Goal: Task Accomplishment & Management: Manage account settings

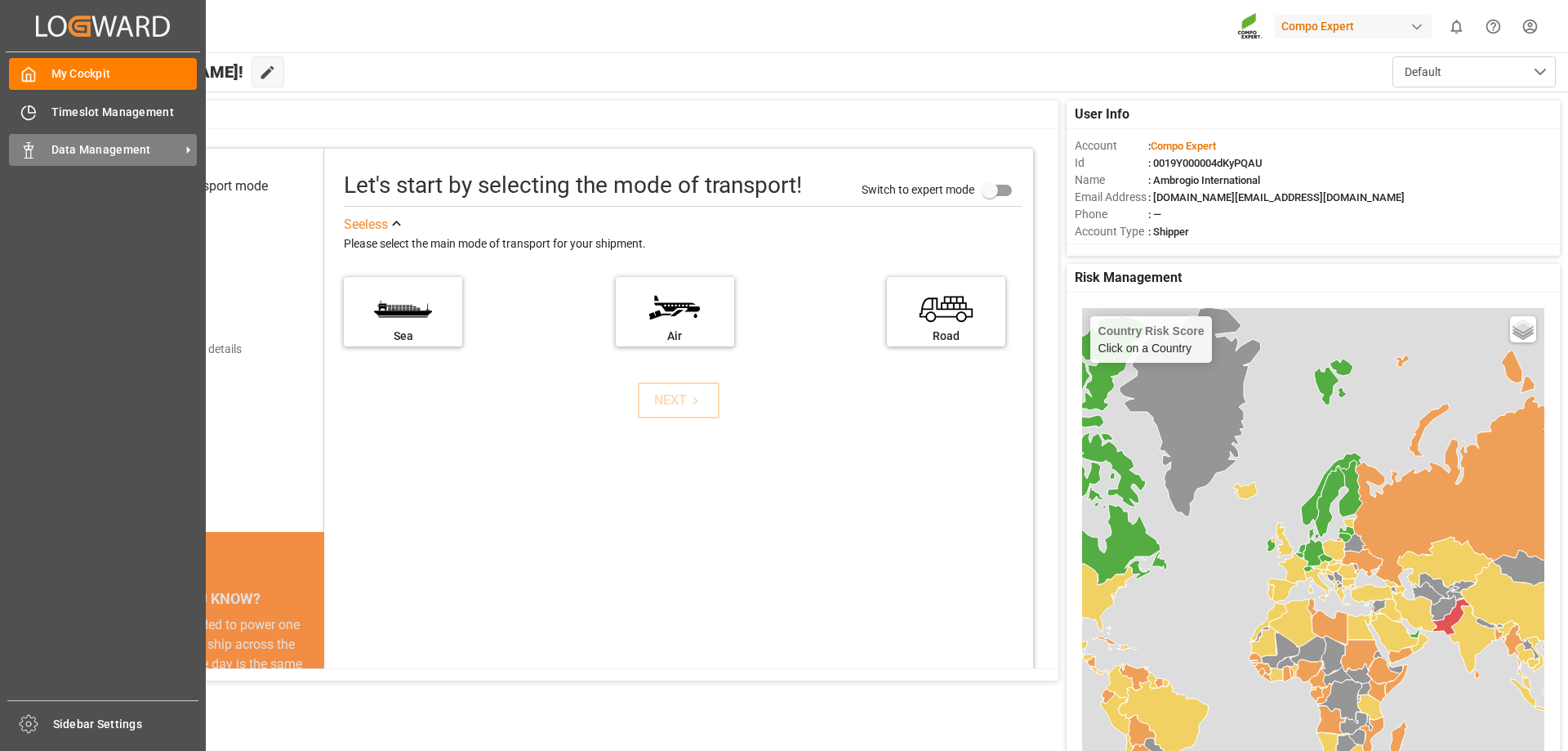
click at [42, 152] on div "Data Management Data Management" at bounding box center [103, 150] width 188 height 32
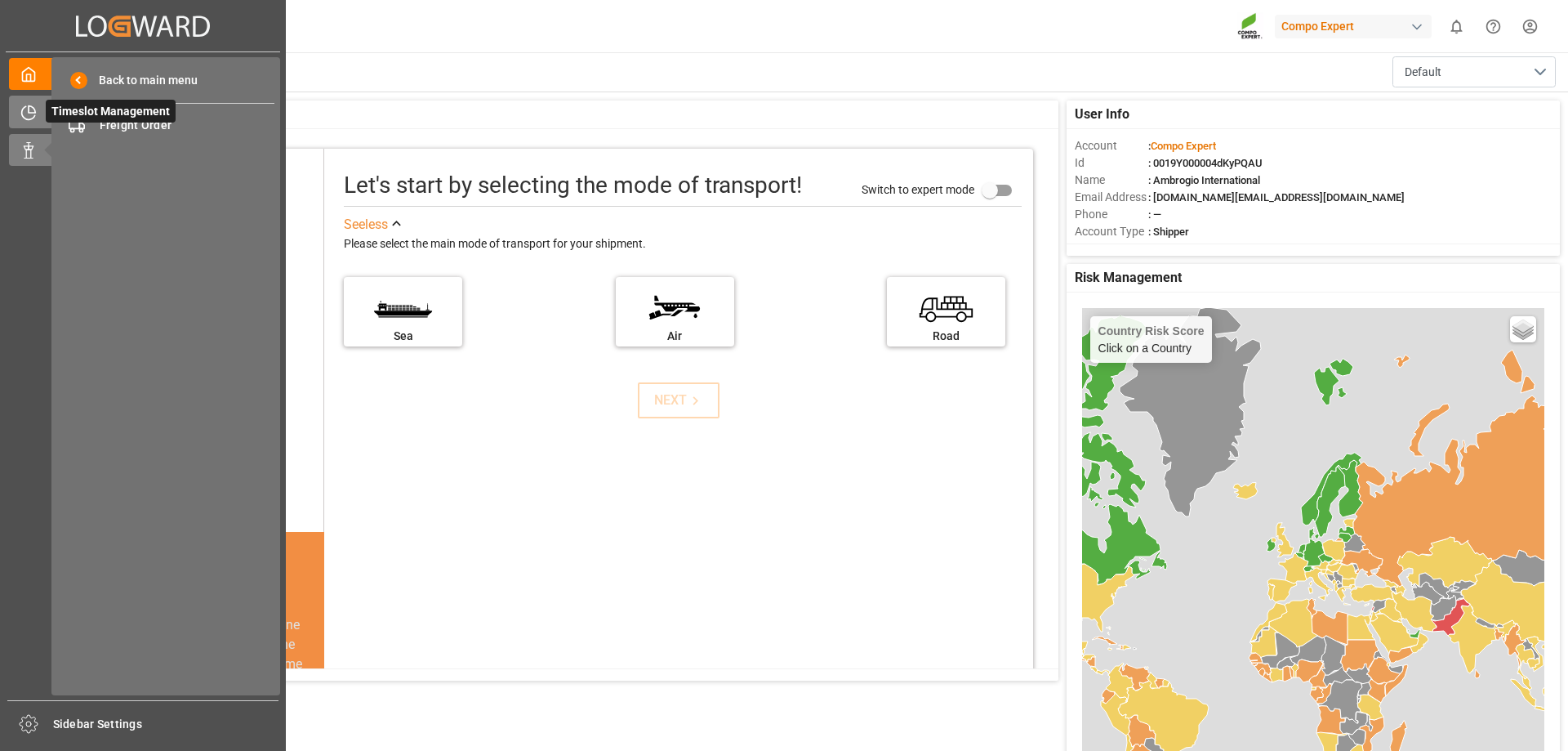
click at [42, 104] on div "Timeslot Management Timeslot Management" at bounding box center [143, 112] width 268 height 32
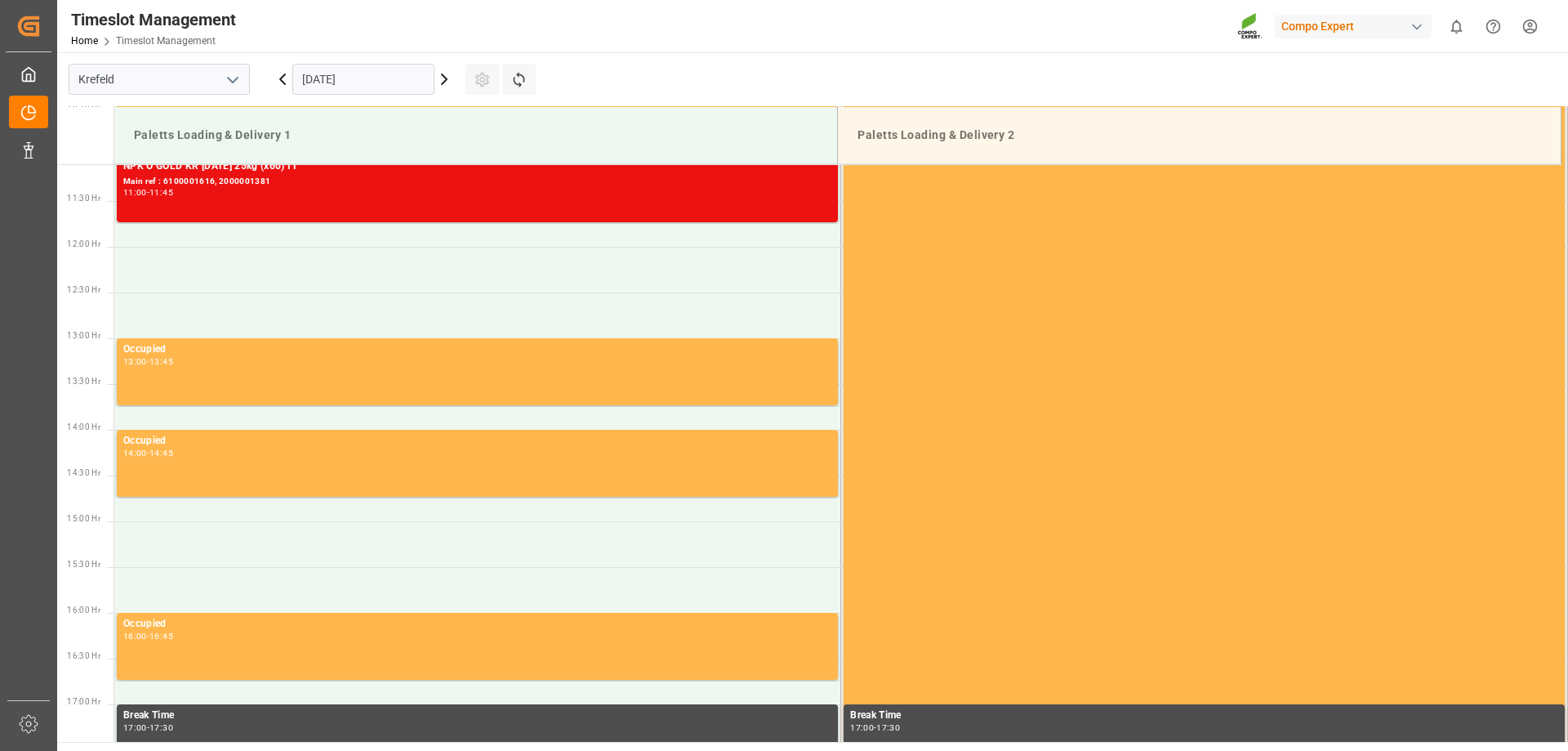
scroll to position [973, 0]
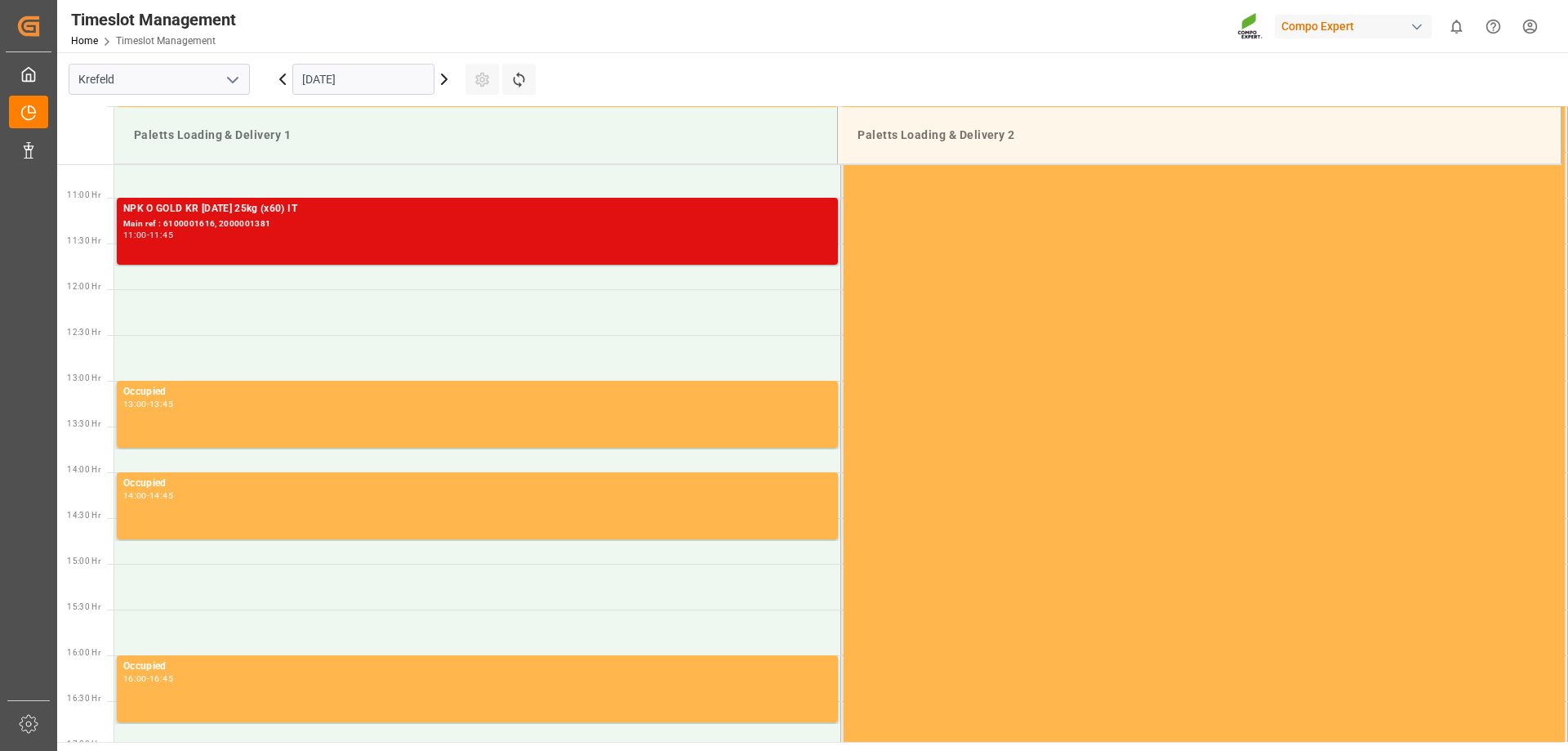
click at [277, 232] on div "11:00 - 11:45" at bounding box center [477, 236] width 708 height 9
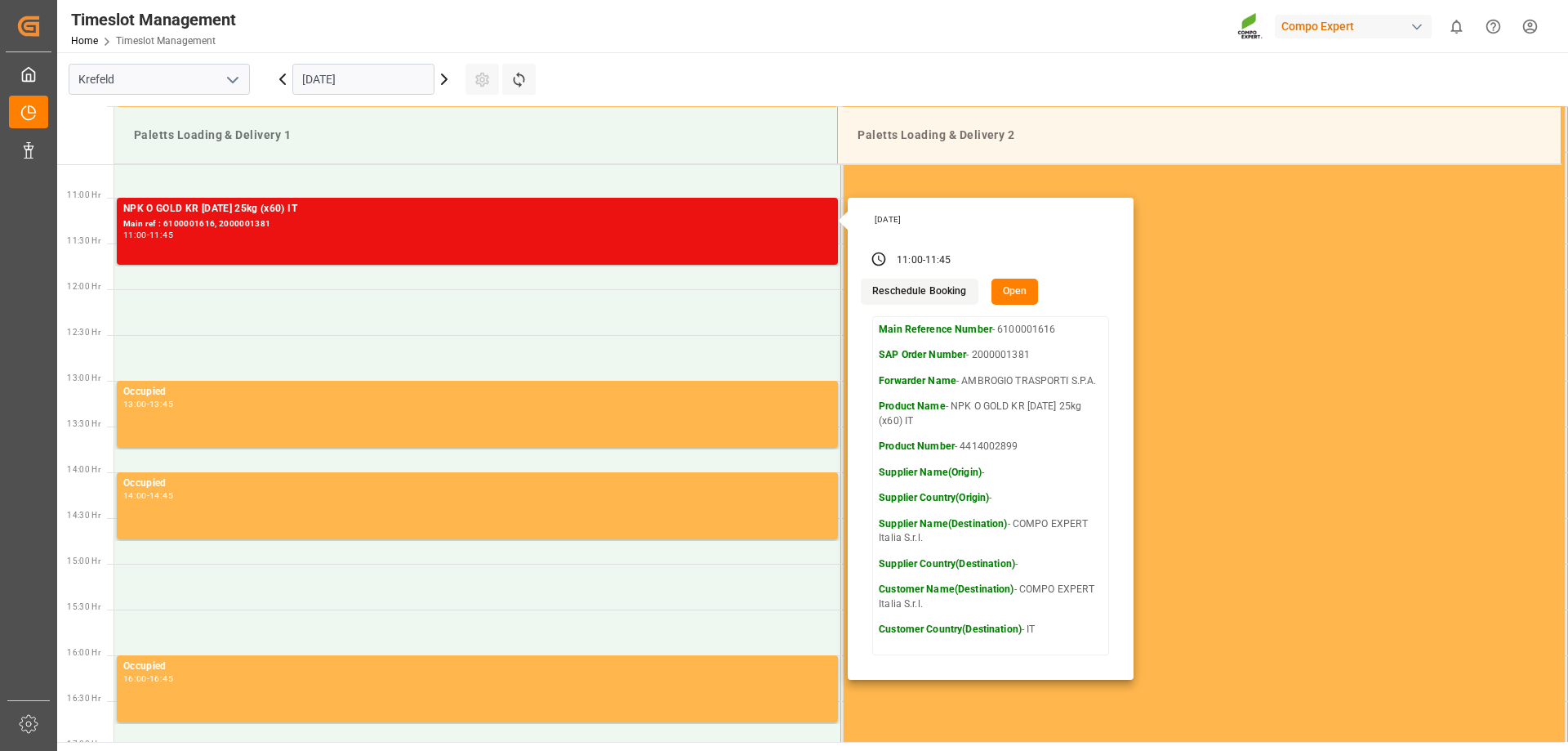
click at [953, 289] on button "Reschedule Booking" at bounding box center [919, 292] width 117 height 26
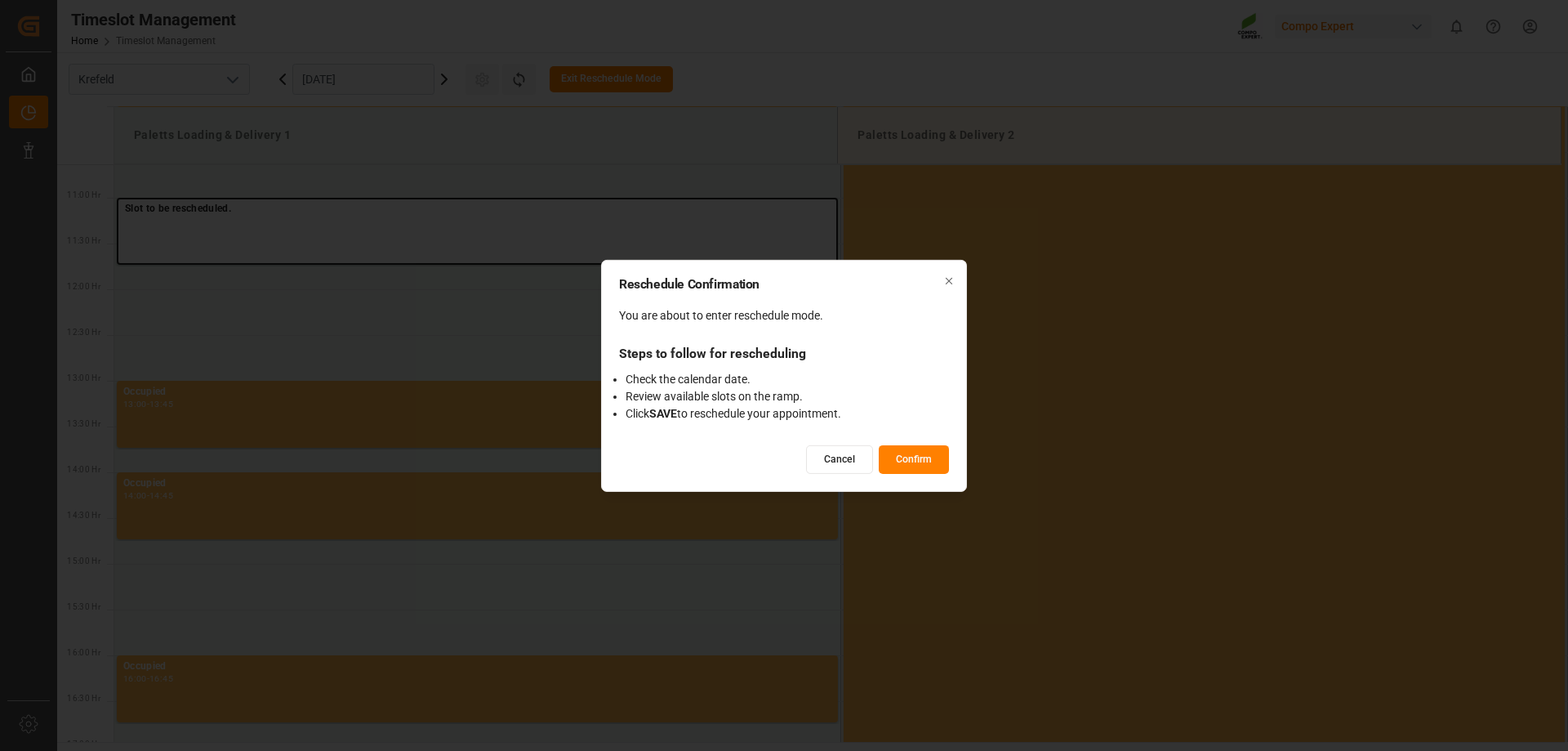
click at [905, 457] on button "Confirm" at bounding box center [913, 459] width 71 height 28
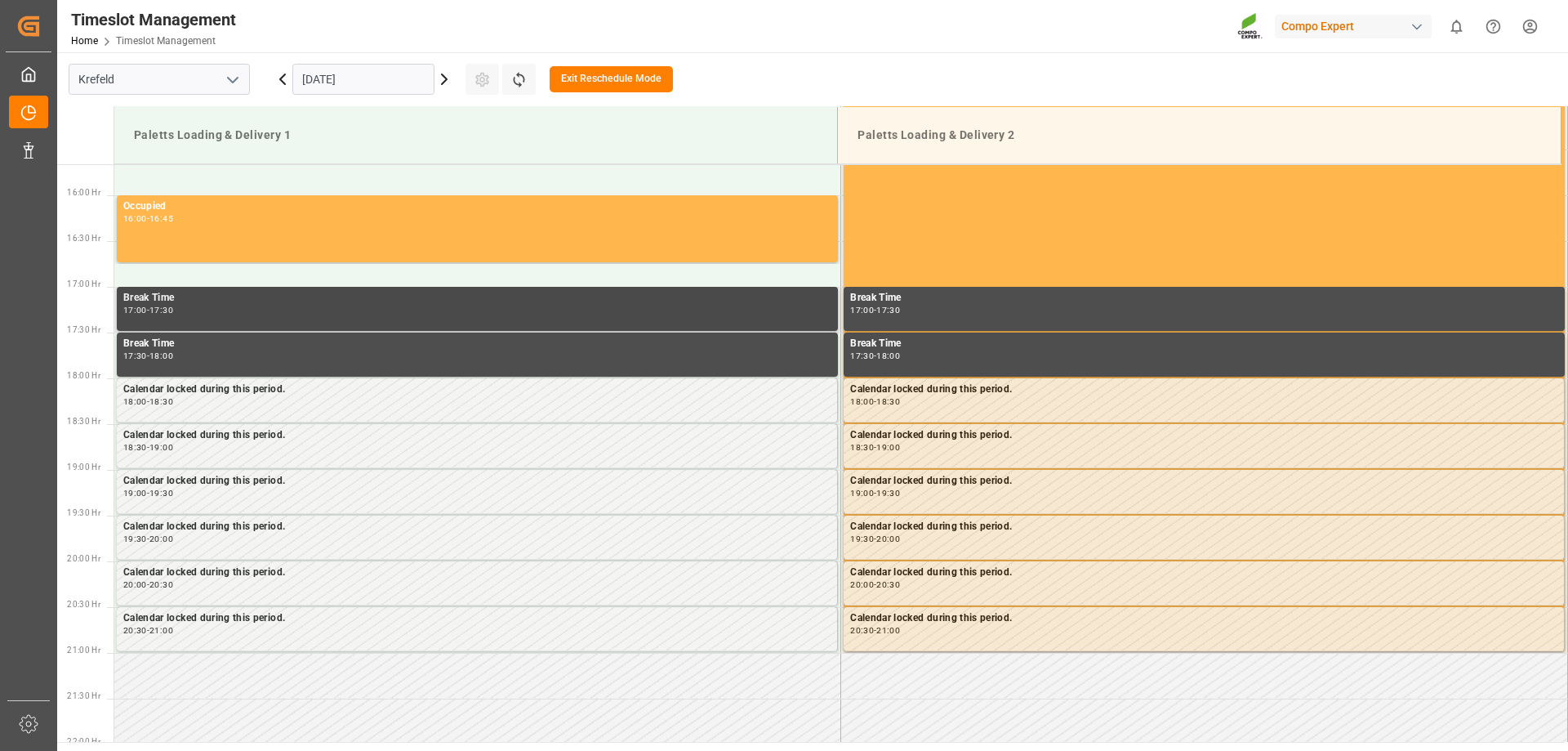
scroll to position [1374, 0]
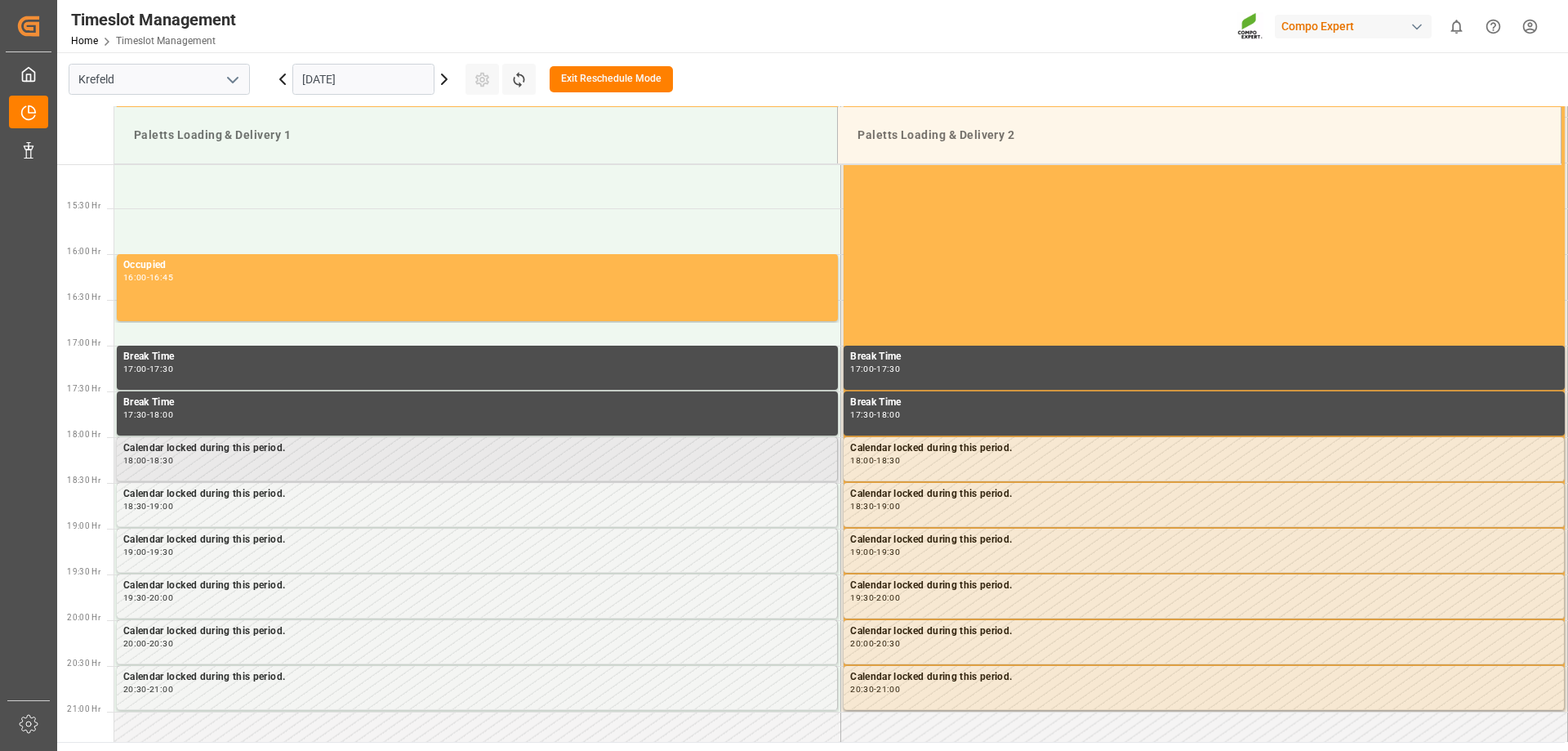
click at [197, 469] on div "Calendar locked during this period. 18:00 - 18:30" at bounding box center [477, 458] width 707 height 37
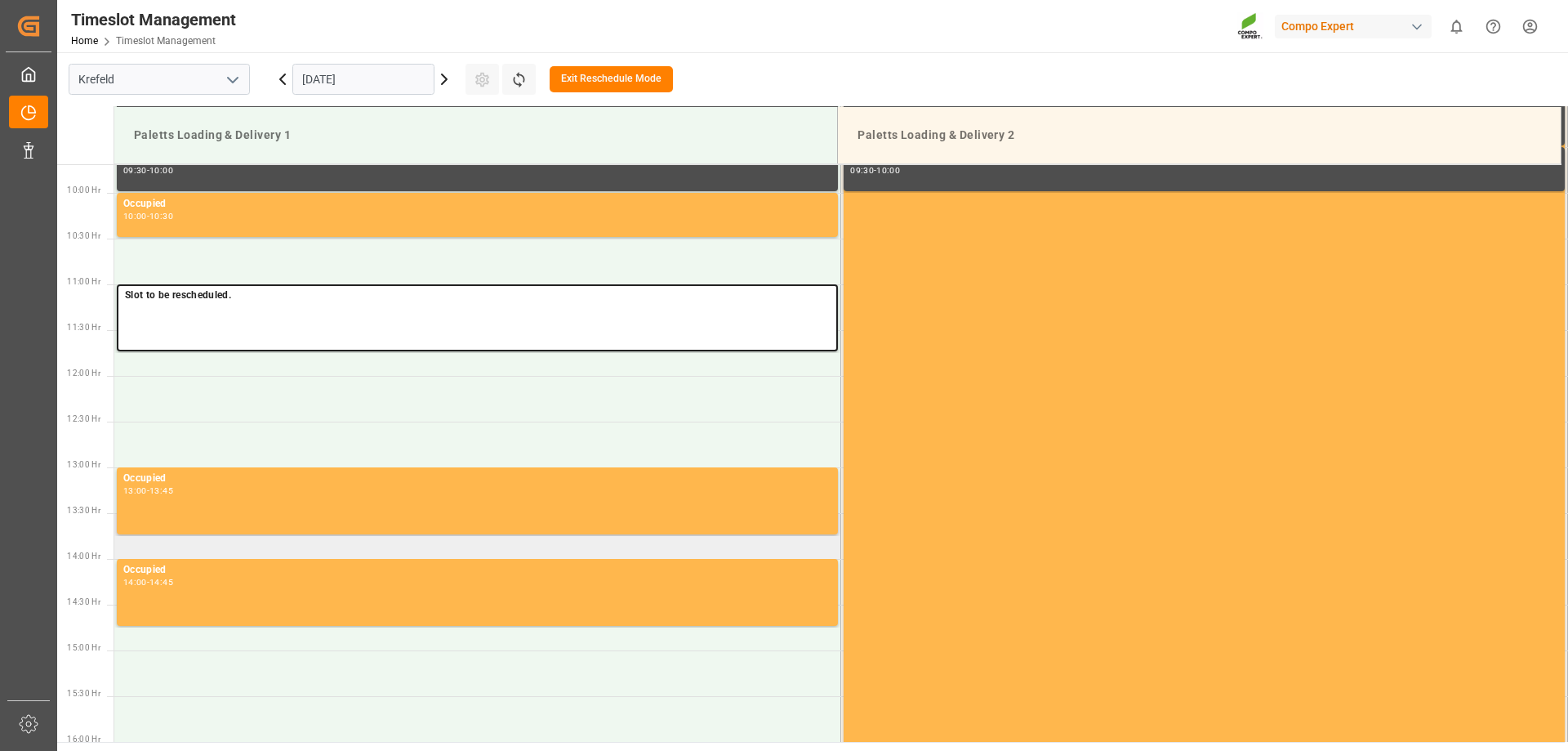
scroll to position [639, 0]
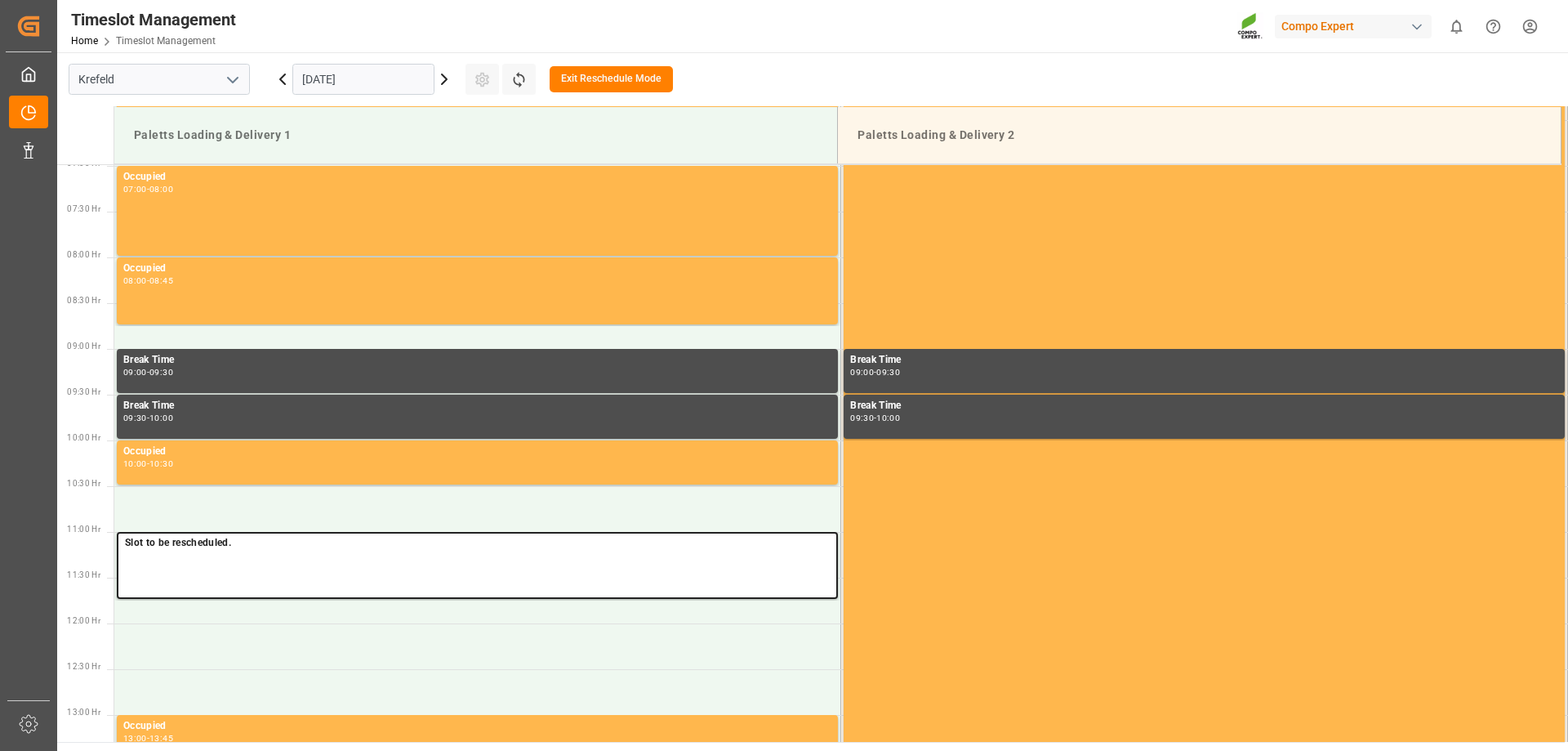
click at [566, 87] on button "Exit Reschedule Mode" at bounding box center [610, 79] width 123 height 26
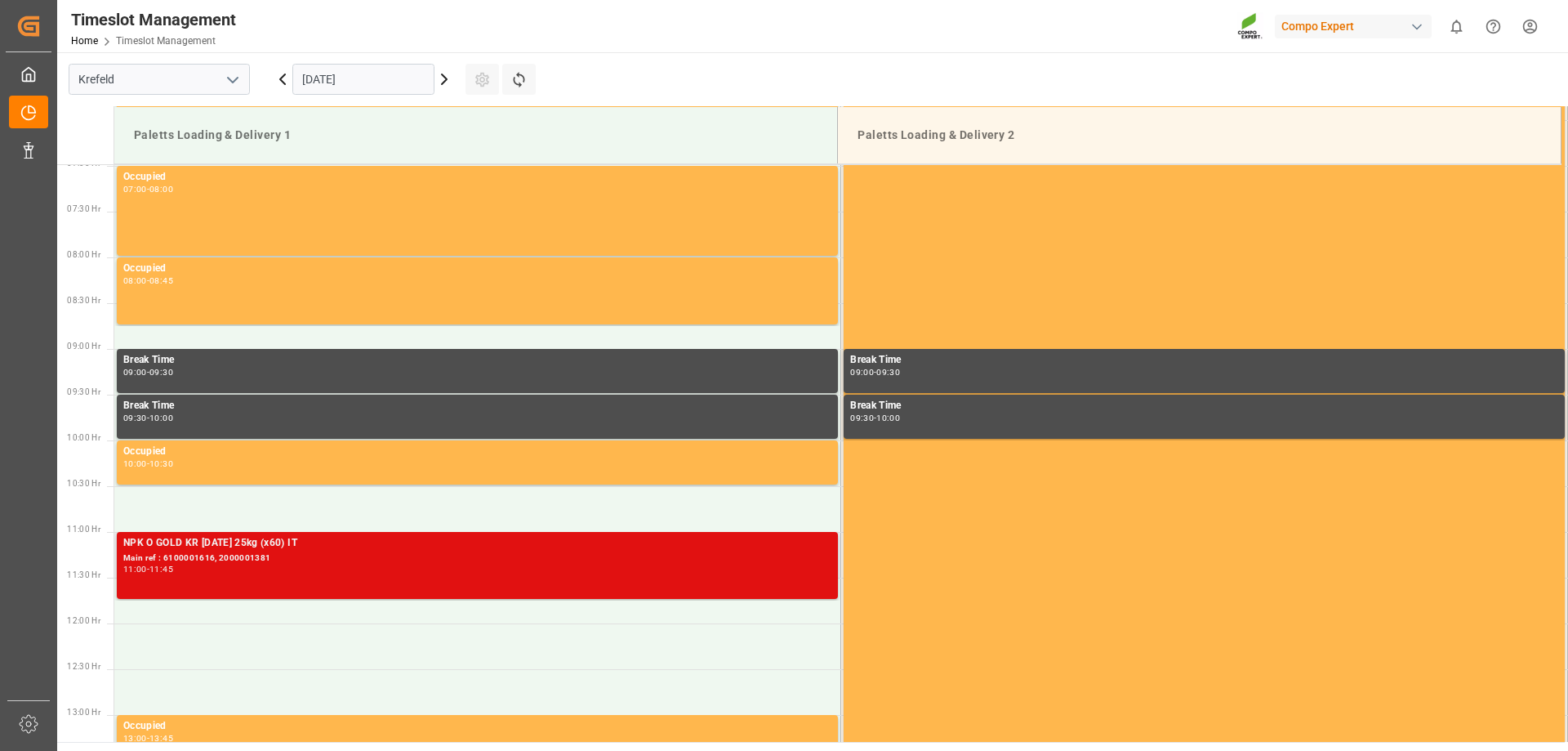
click at [412, 568] on div "11:00 - 11:45" at bounding box center [477, 570] width 708 height 9
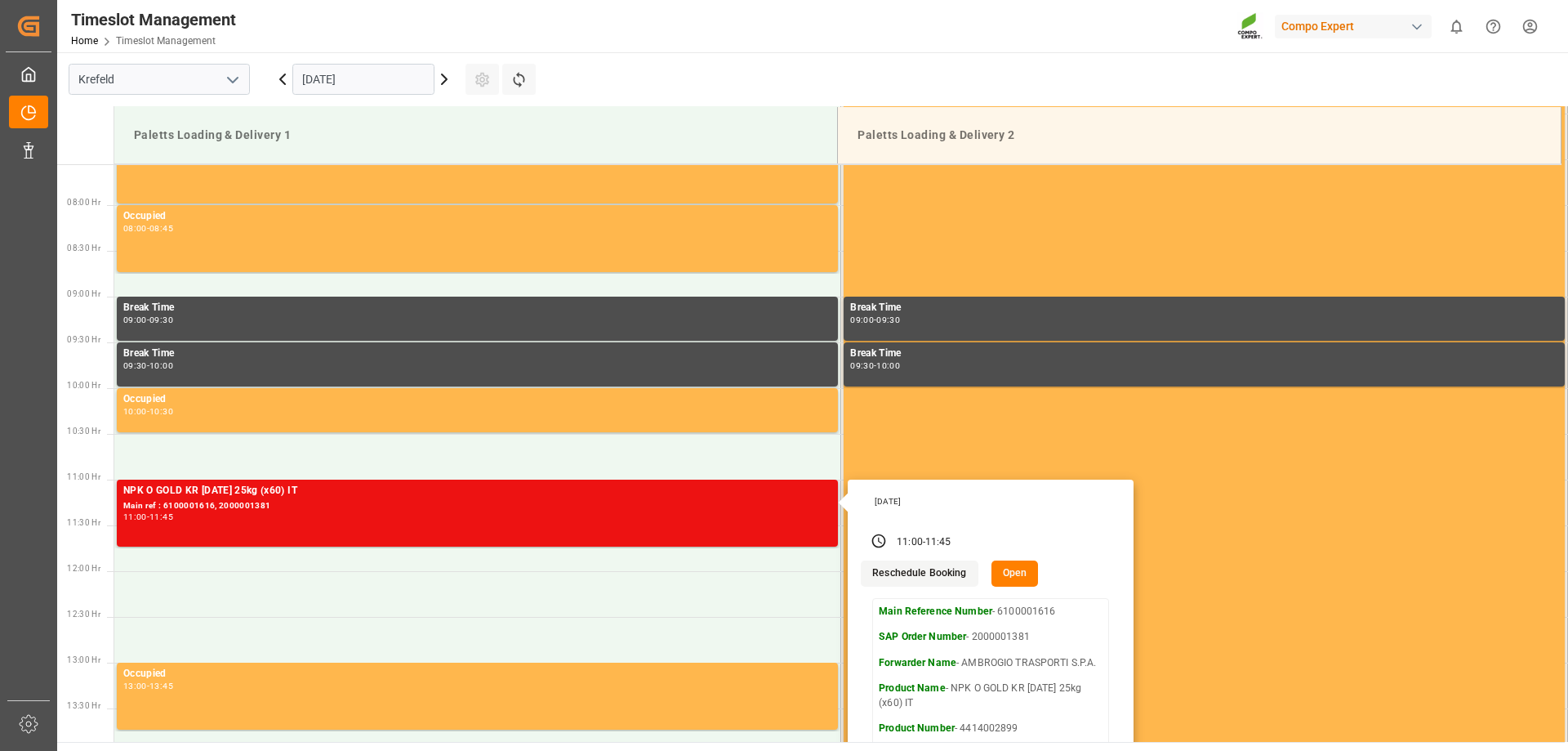
scroll to position [721, 0]
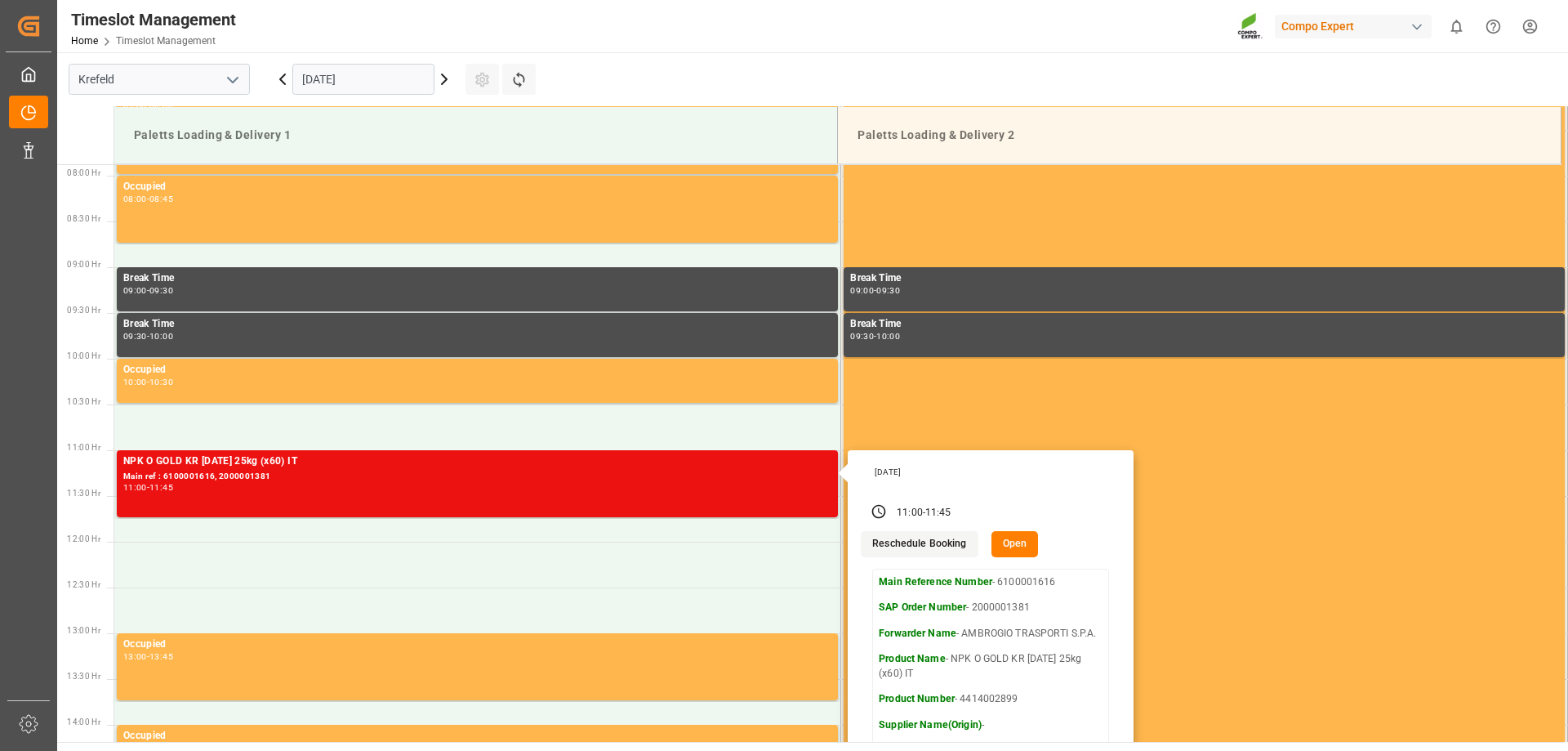
click at [943, 554] on button "Reschedule Booking" at bounding box center [919, 544] width 117 height 26
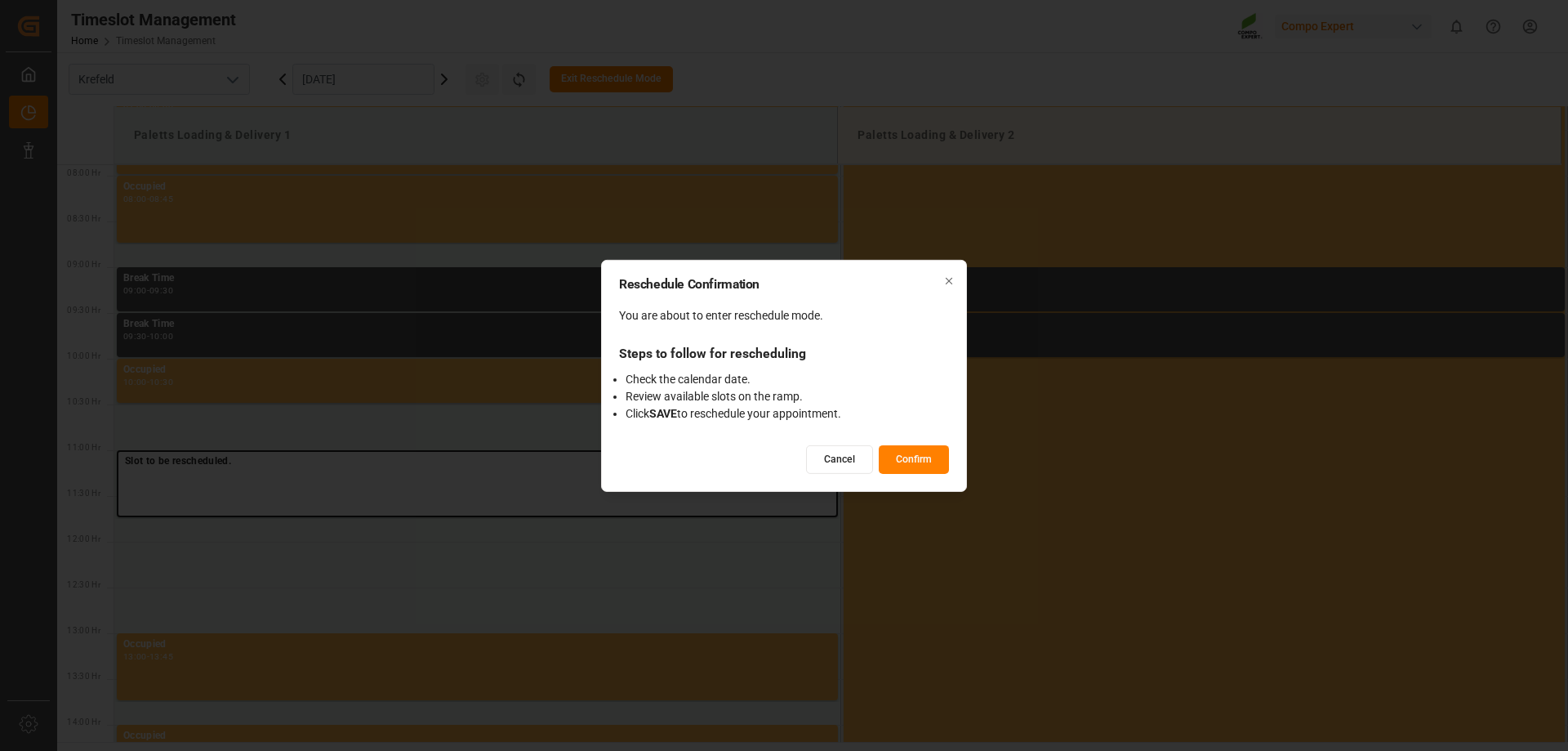
click at [896, 458] on button "Confirm" at bounding box center [913, 459] width 71 height 28
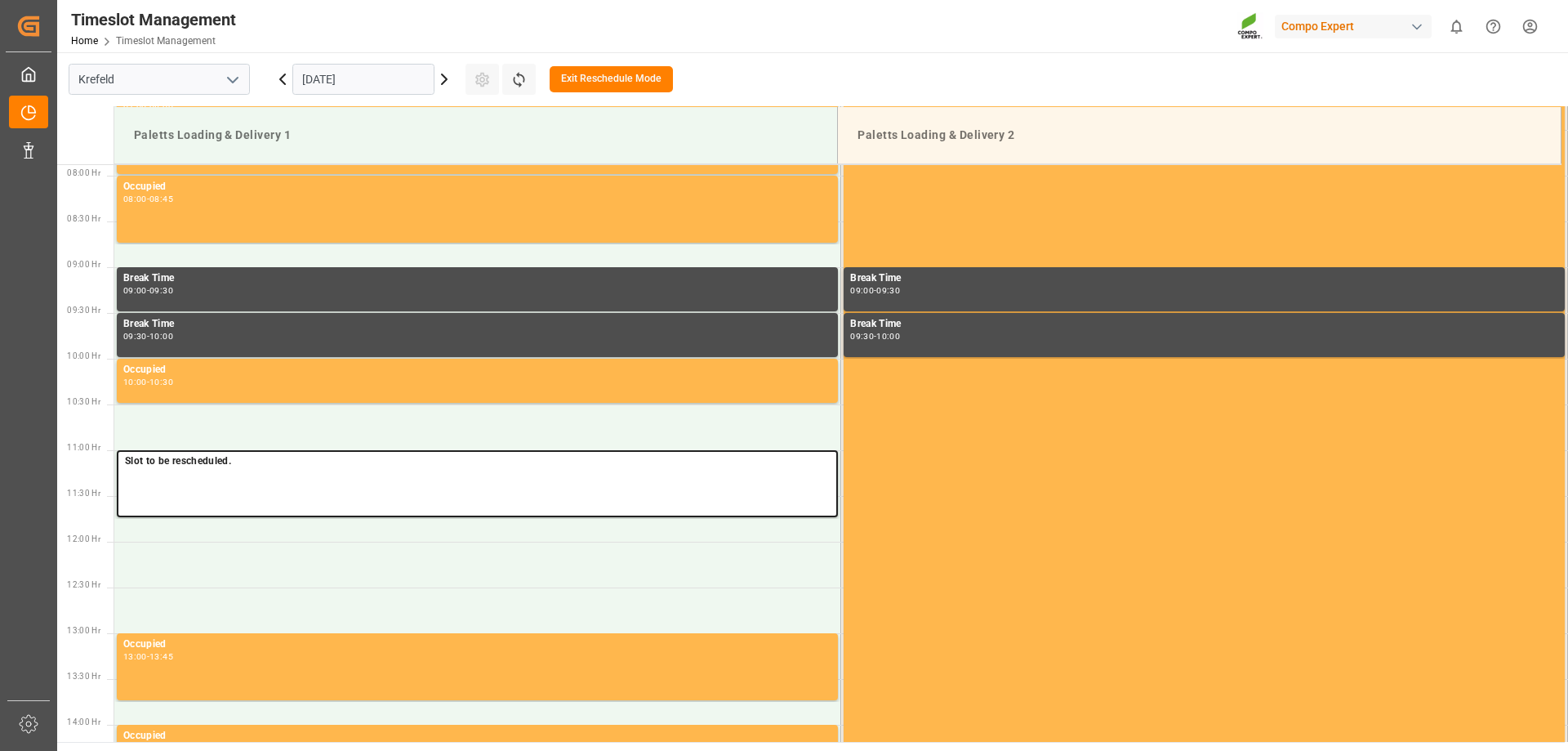
click at [444, 68] on div "[DATE]" at bounding box center [363, 79] width 204 height 54
click at [444, 72] on icon at bounding box center [444, 79] width 20 height 20
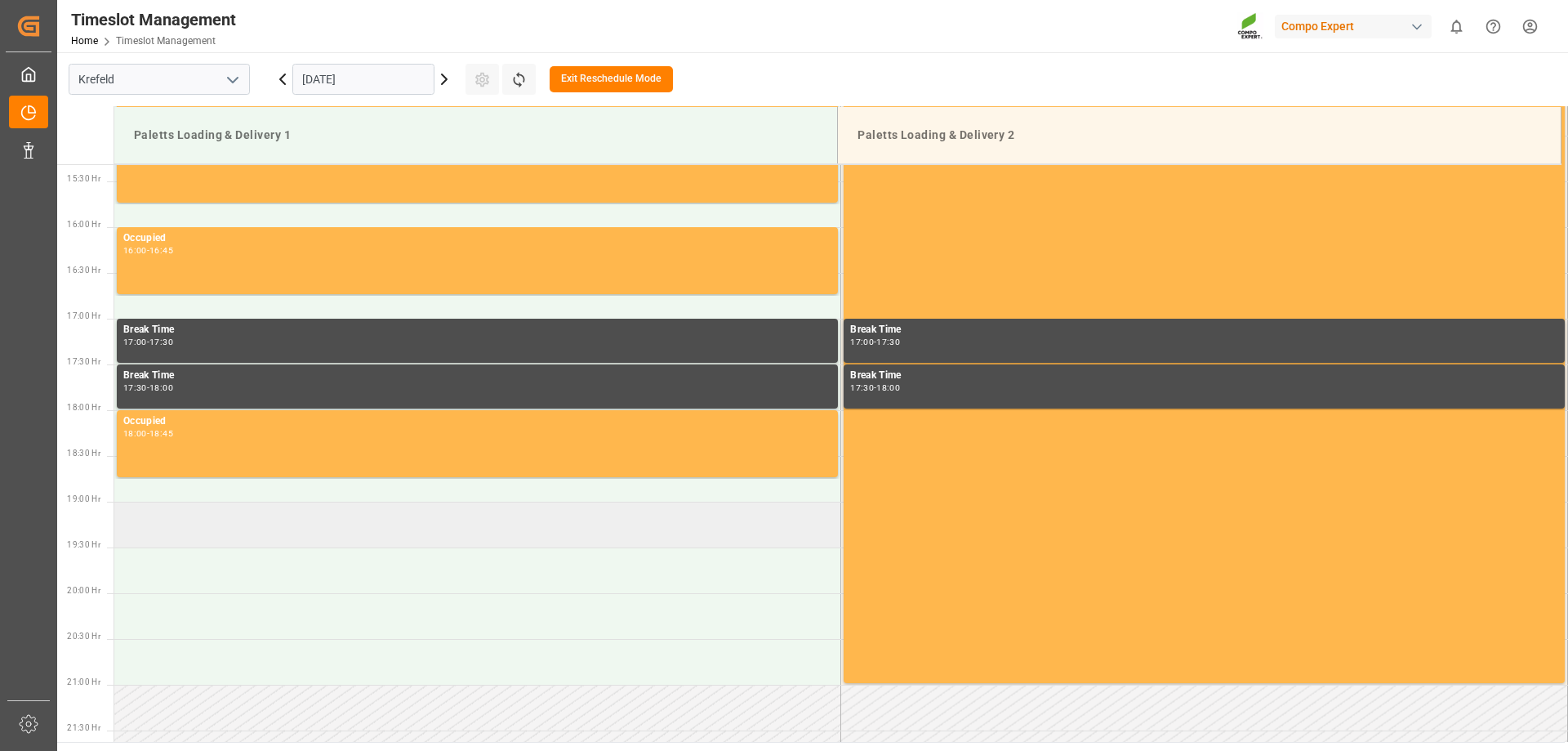
scroll to position [1382, 0]
